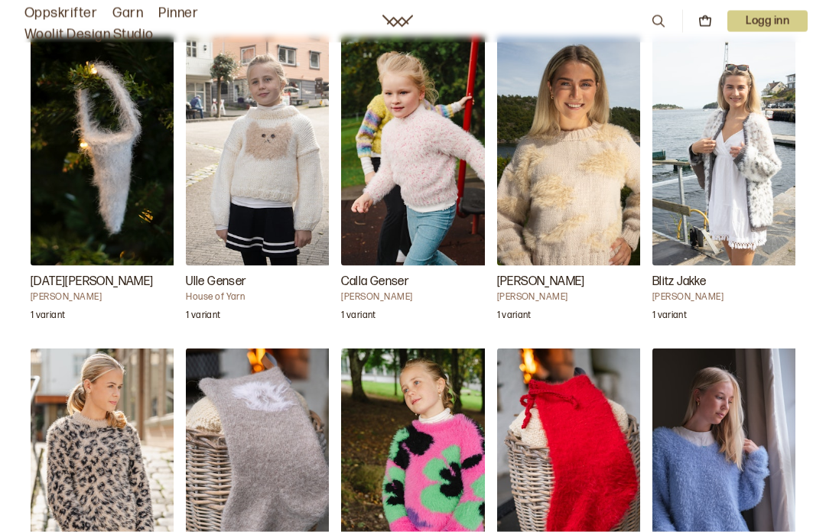
scroll to position [1551, 0]
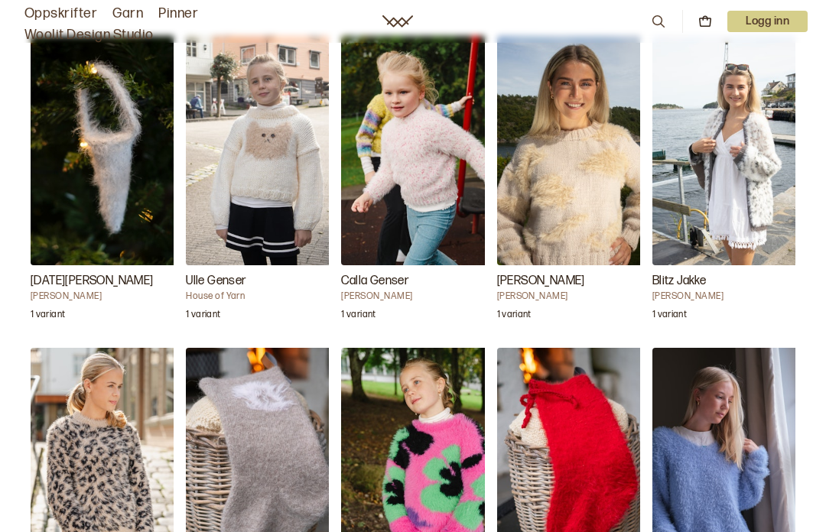
click at [737, 221] on img "Blitz Jakke" at bounding box center [728, 150] width 153 height 229
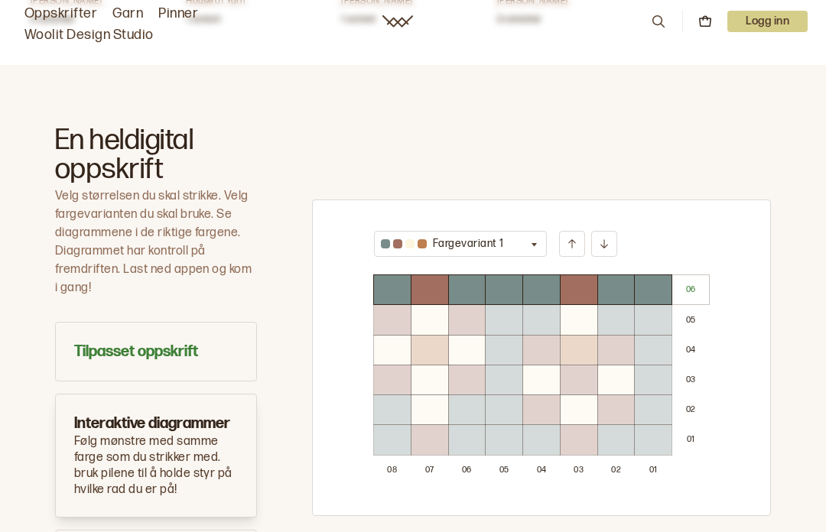
scroll to position [784, 0]
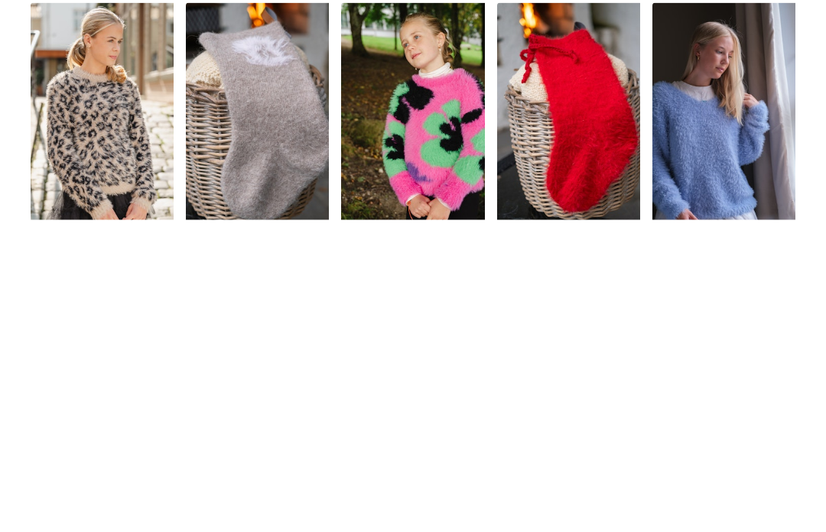
scroll to position [1584, 0]
